Goal: Check status: Check status

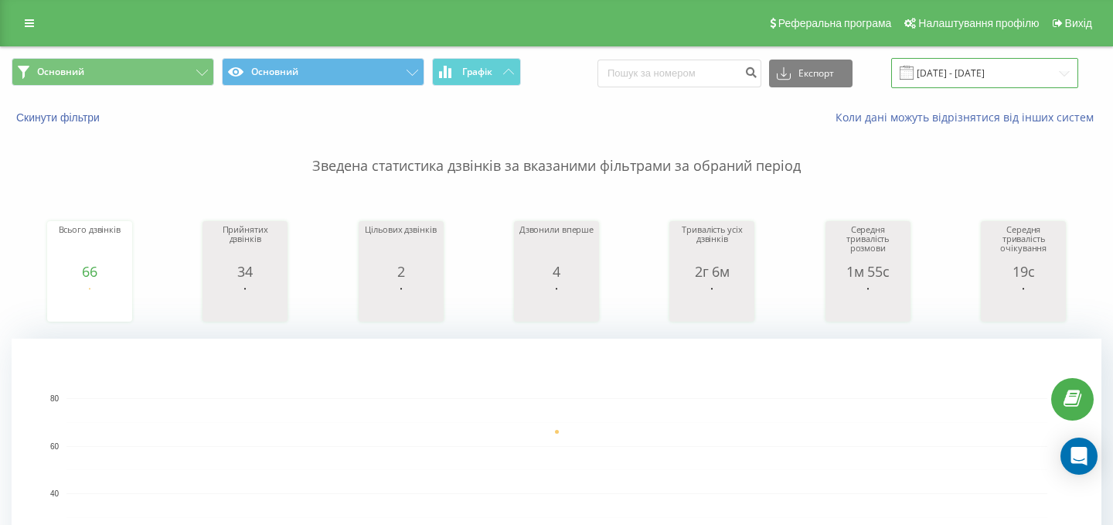
click at [962, 66] on input "[DATE] - [DATE]" at bounding box center [984, 73] width 187 height 30
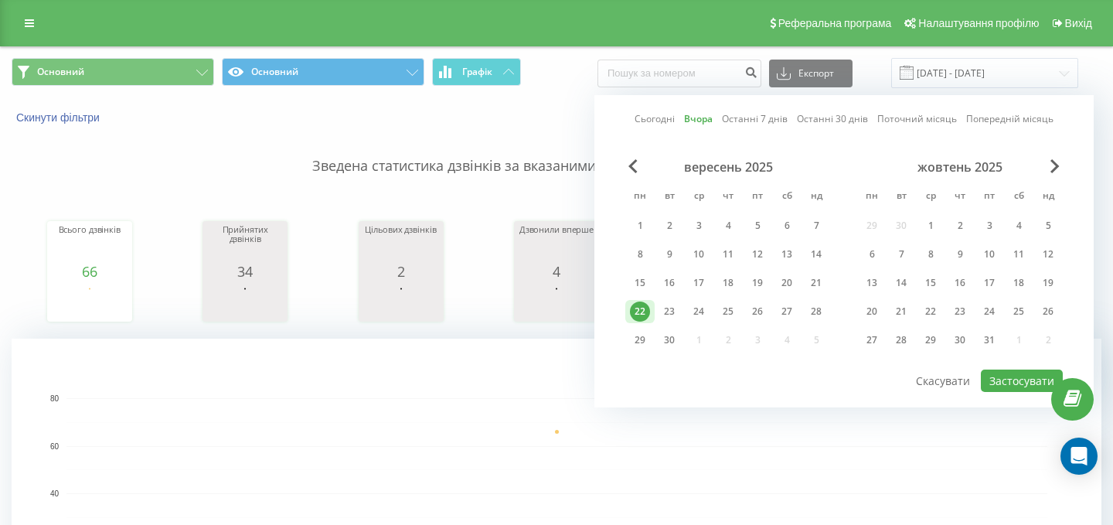
click at [657, 110] on div "Сьогодні Вчора Останні 7 днів Останні 30 днів Поточний місяць Попередній місяць…" at bounding box center [843, 251] width 499 height 312
click at [657, 125] on link "Сьогодні" at bounding box center [654, 118] width 40 height 15
click at [999, 383] on button "Застосувати" at bounding box center [1022, 380] width 82 height 22
type input "[DATE] - [DATE]"
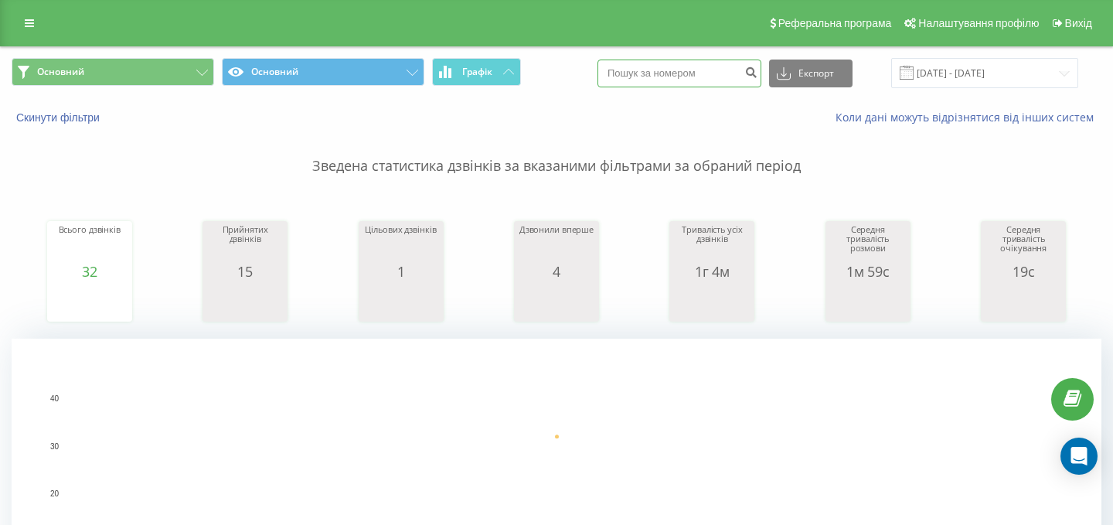
click at [700, 66] on input at bounding box center [679, 73] width 164 height 28
paste input "0979545119"
type input "0979545119"
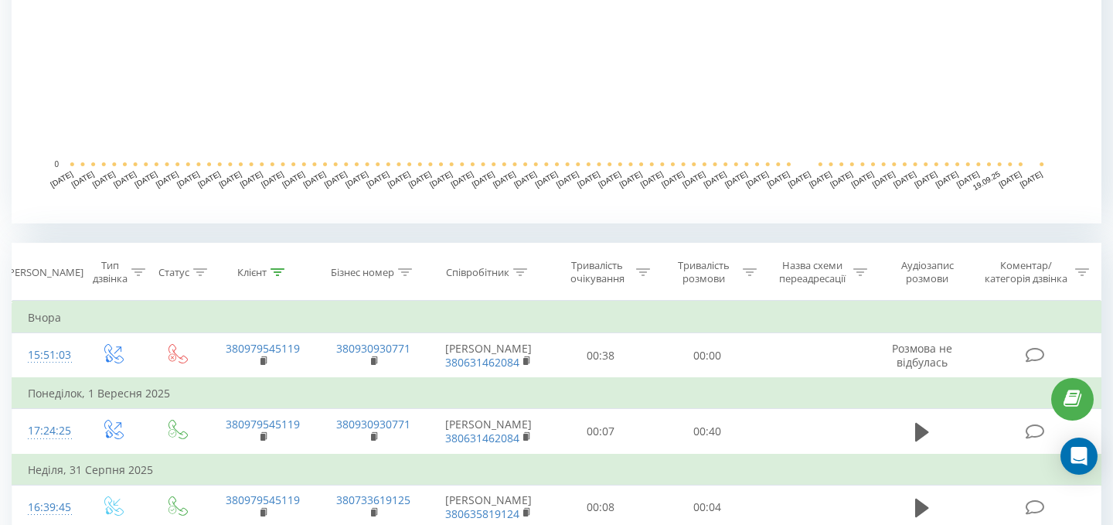
scroll to position [606, 0]
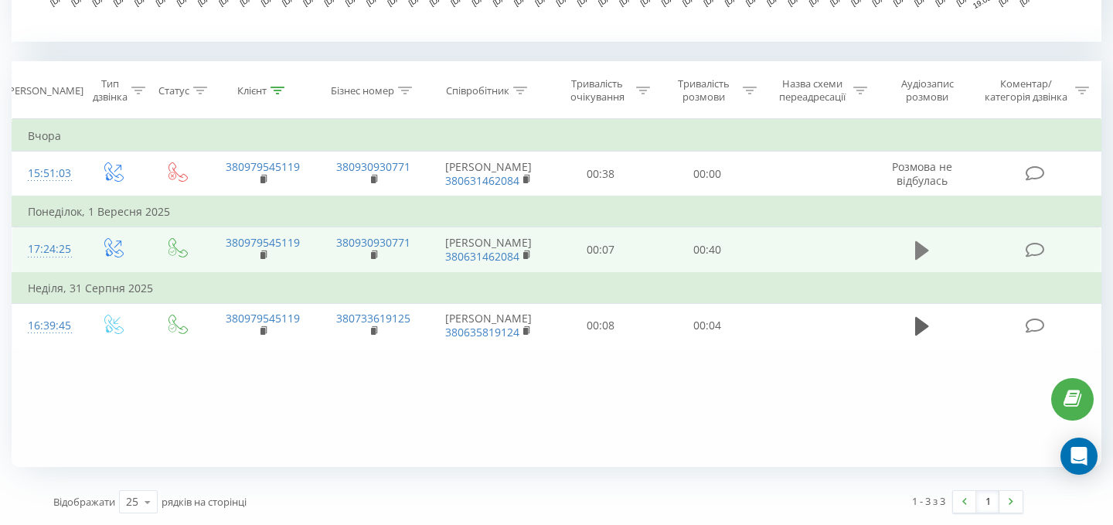
click at [925, 260] on icon at bounding box center [922, 250] width 14 height 19
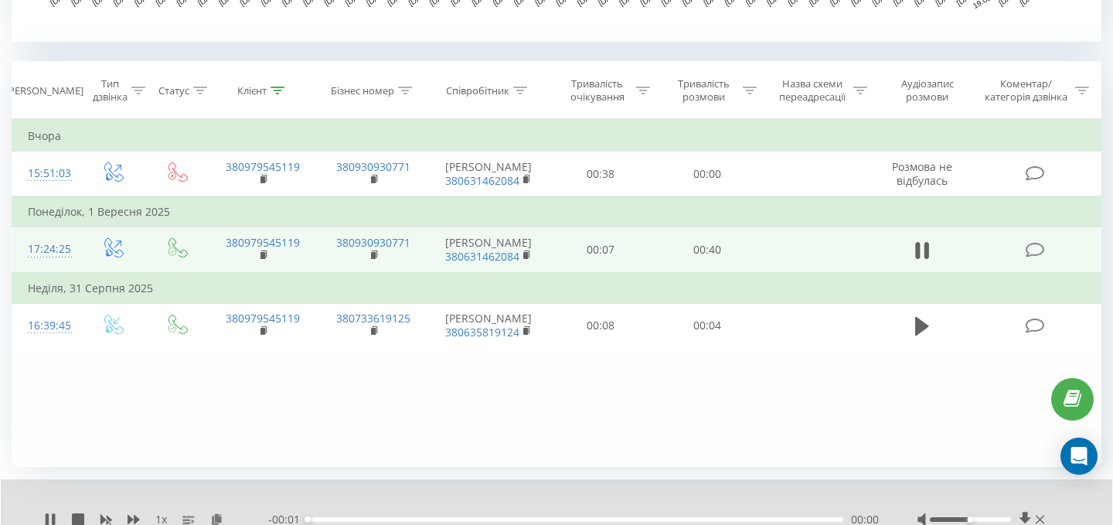
scroll to position [665, 0]
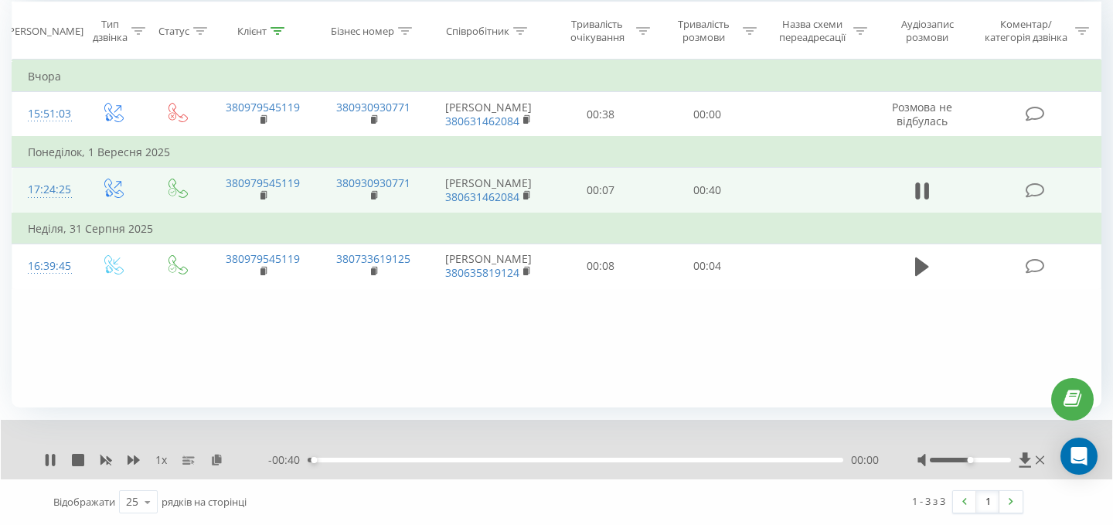
click at [1010, 461] on div at bounding box center [982, 459] width 131 height 15
click at [1008, 461] on div at bounding box center [970, 459] width 81 height 5
click at [692, 457] on div "00:05" at bounding box center [575, 459] width 535 height 5
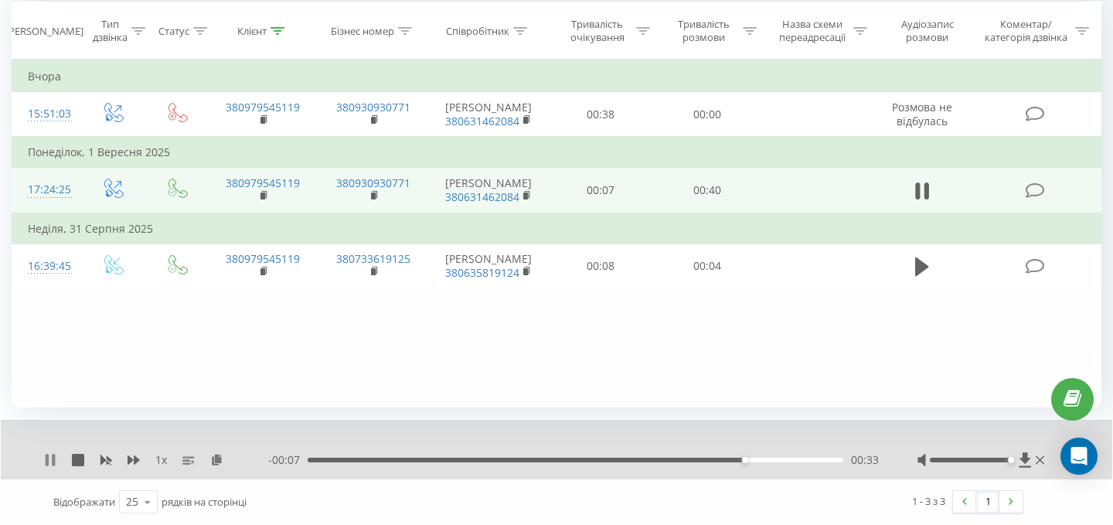
click at [51, 459] on icon at bounding box center [50, 460] width 12 height 12
